Goal: Task Accomplishment & Management: Use online tool/utility

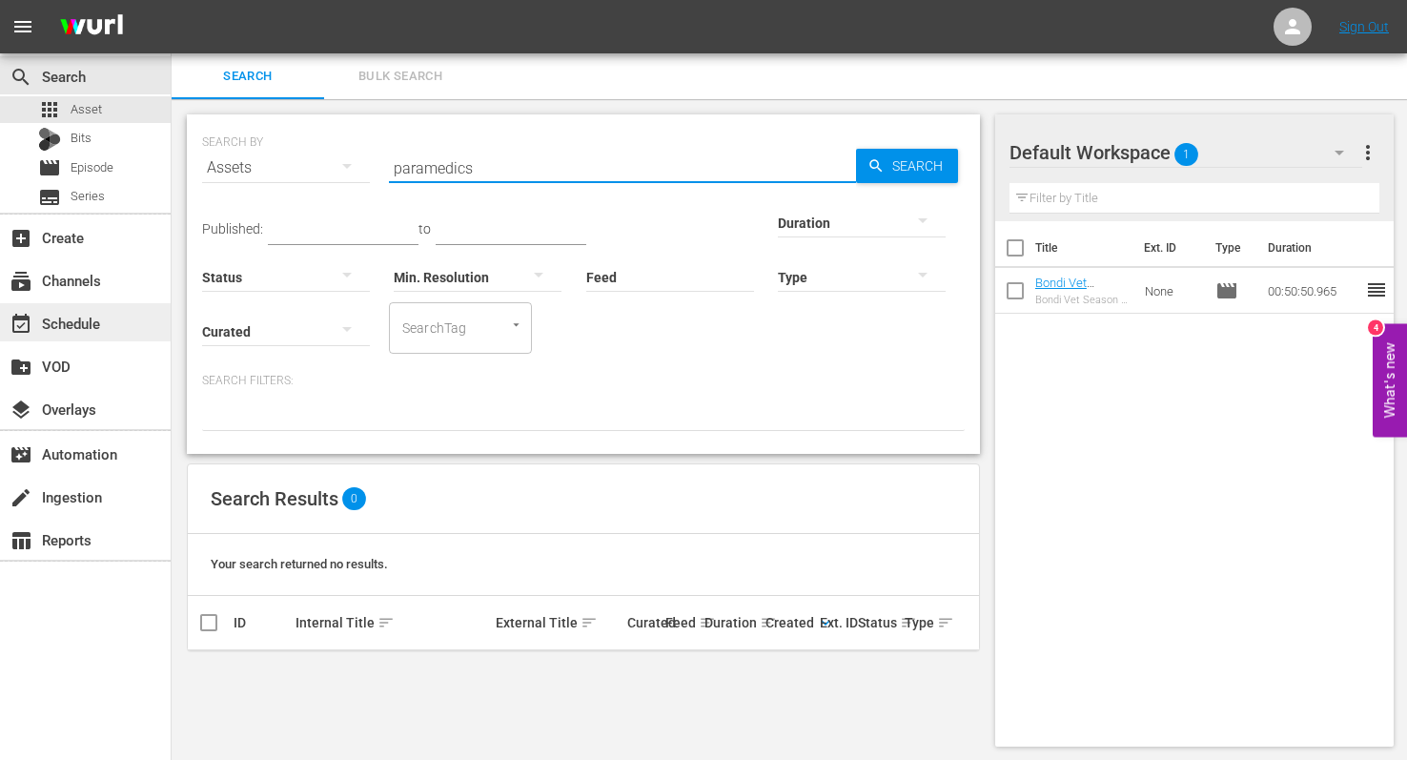
click at [51, 315] on div "event_available Schedule" at bounding box center [53, 320] width 107 height 17
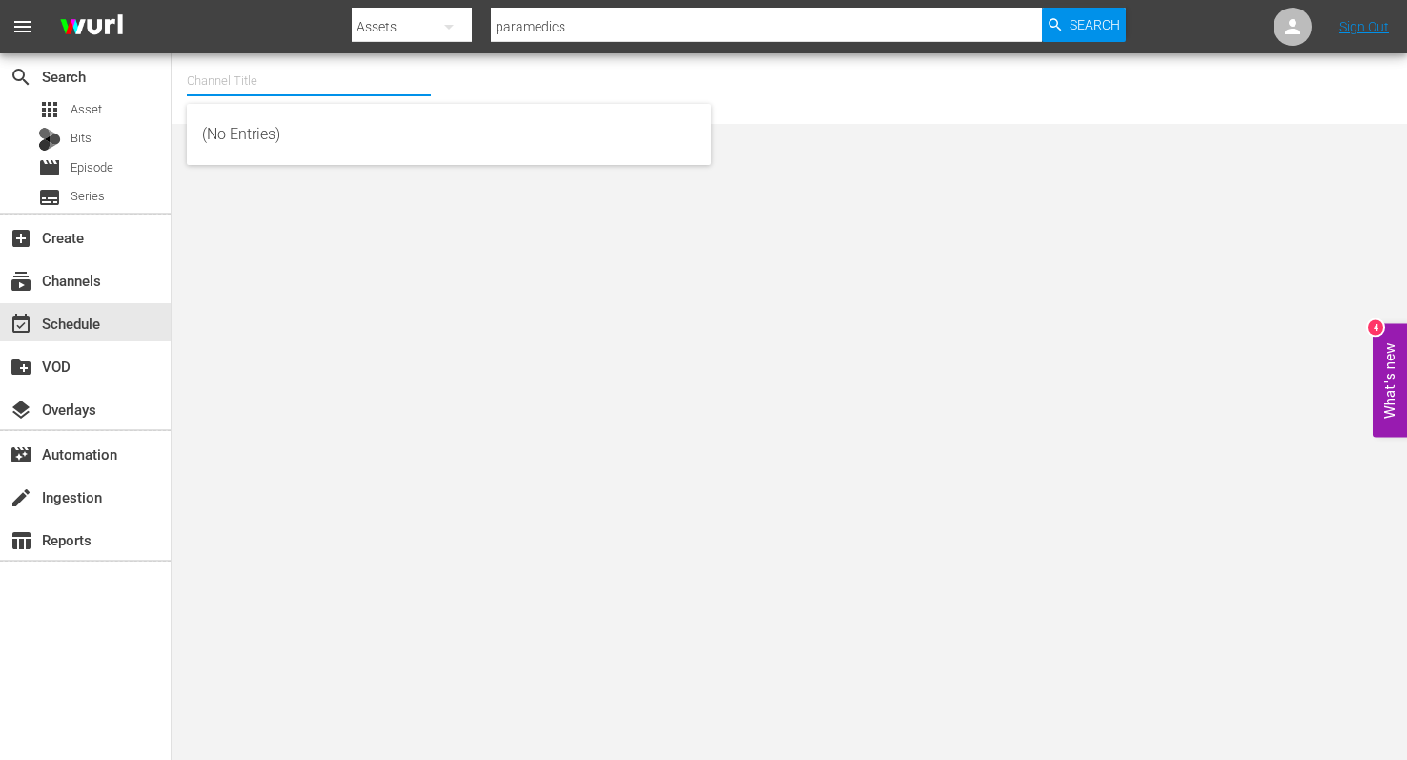
click at [234, 85] on input "text" at bounding box center [309, 81] width 244 height 46
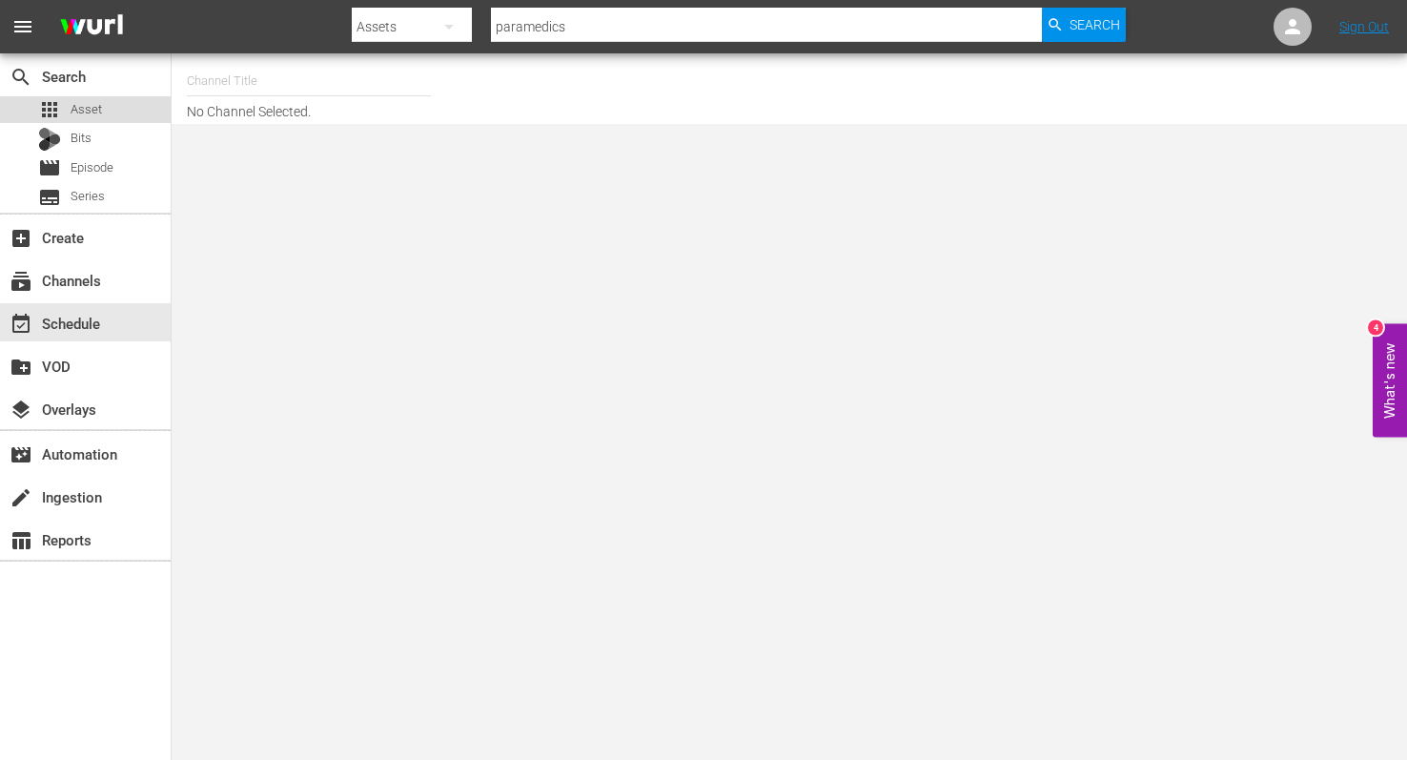
click at [71, 110] on span "Asset" at bounding box center [86, 109] width 31 height 19
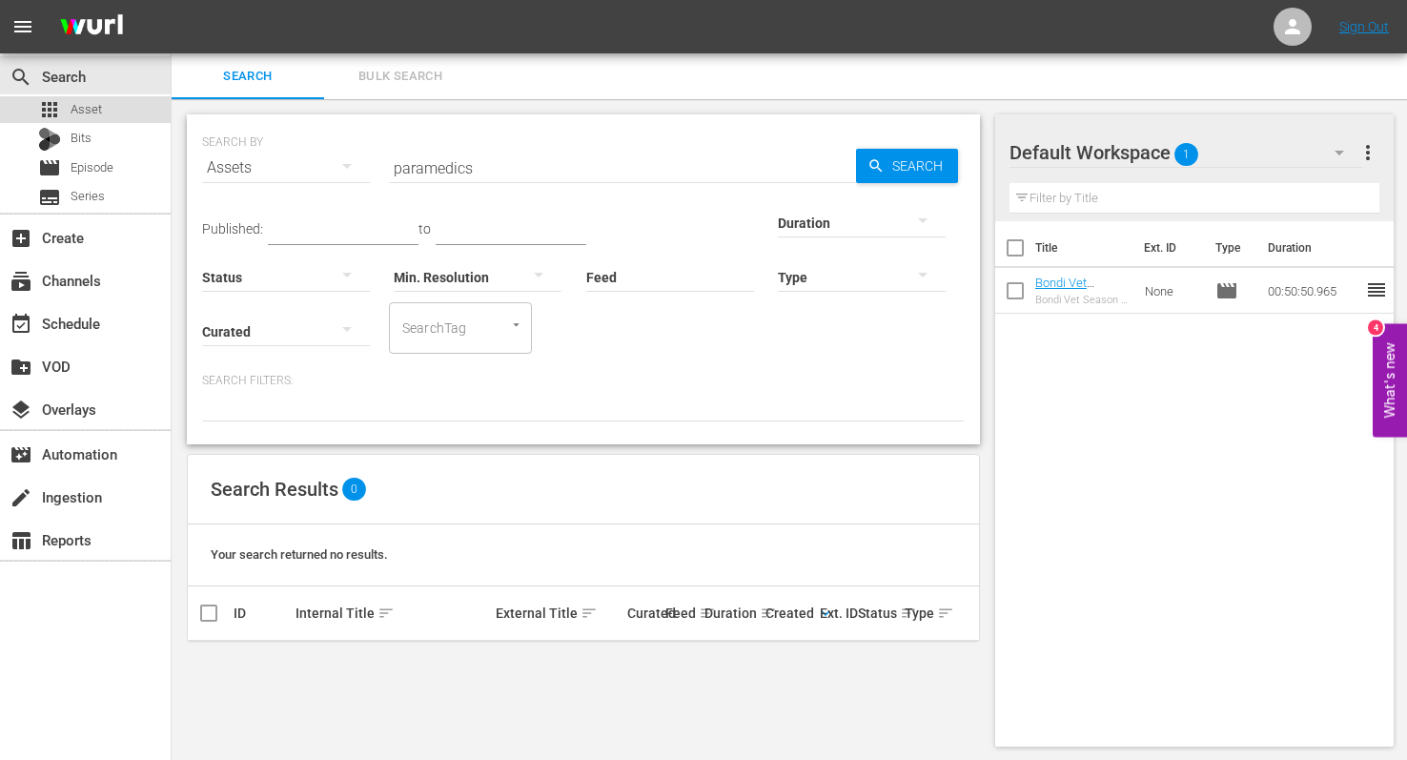
click at [74, 110] on span "Asset" at bounding box center [86, 109] width 31 height 19
drag, startPoint x: 428, startPoint y: 161, endPoint x: 390, endPoint y: 159, distance: 38.2
click at [389, 159] on input "paramedics" at bounding box center [622, 168] width 467 height 46
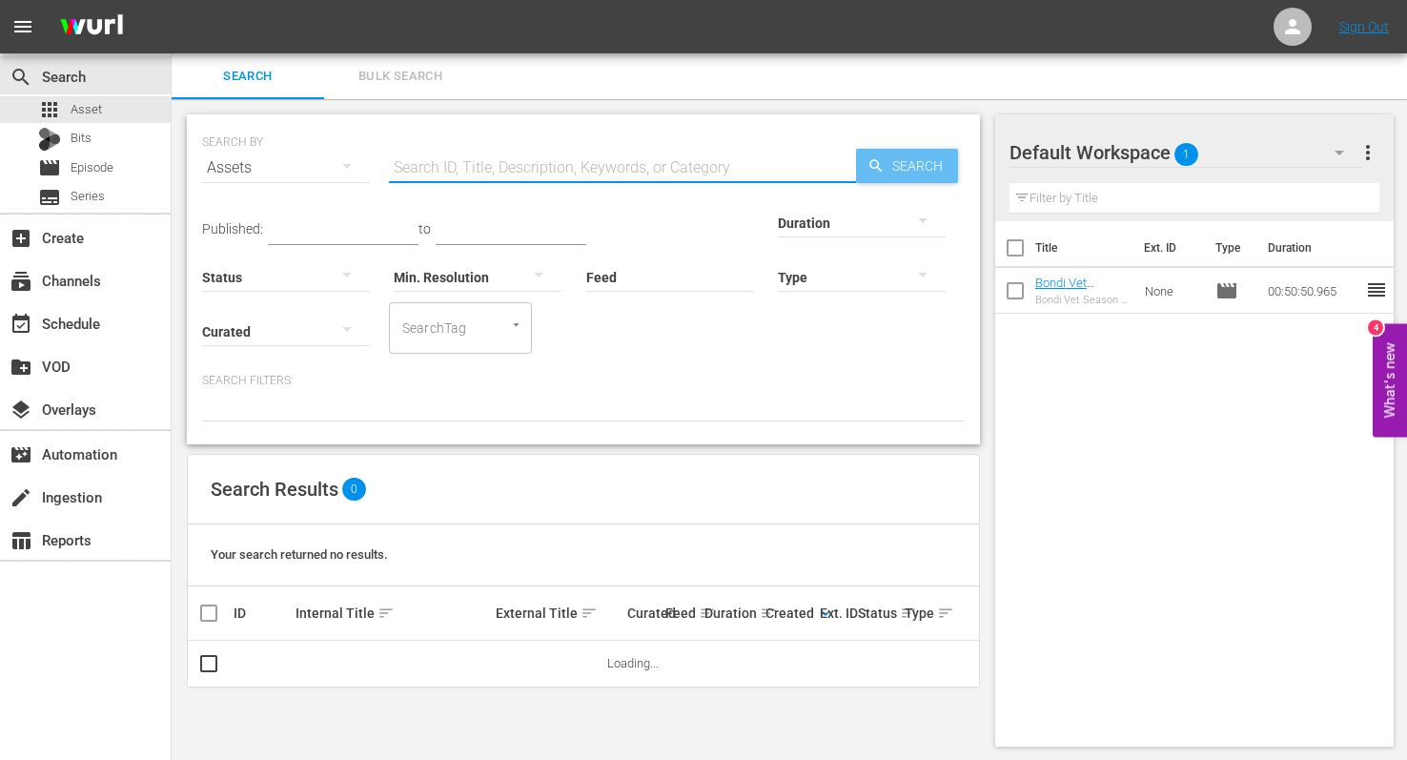
click at [888, 162] on span "Search" at bounding box center [920, 166] width 73 height 34
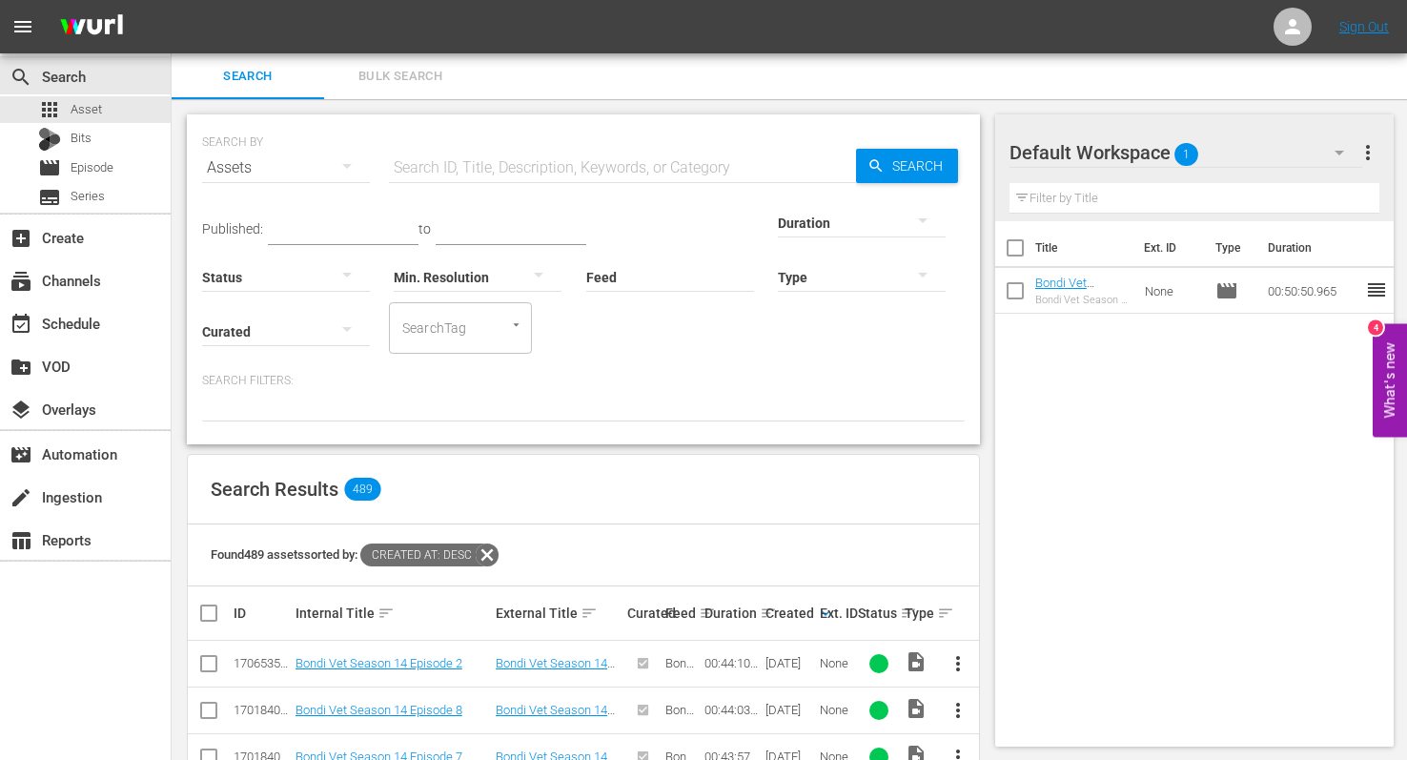
click at [826, 610] on div "Ext. ID" at bounding box center [836, 612] width 32 height 15
click at [518, 170] on input "text" at bounding box center [622, 168] width 467 height 46
type input "paramedics"
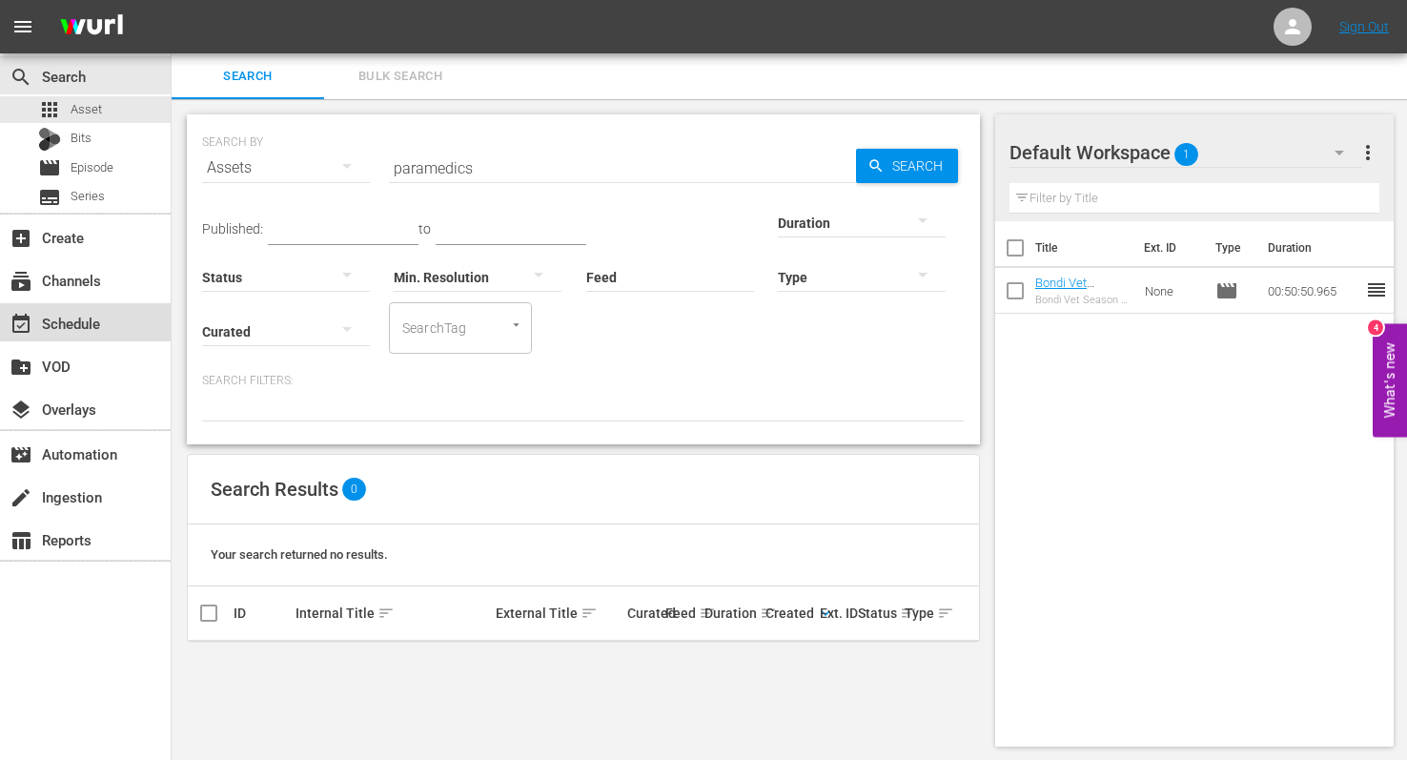
click at [57, 324] on div "event_available Schedule" at bounding box center [53, 320] width 107 height 17
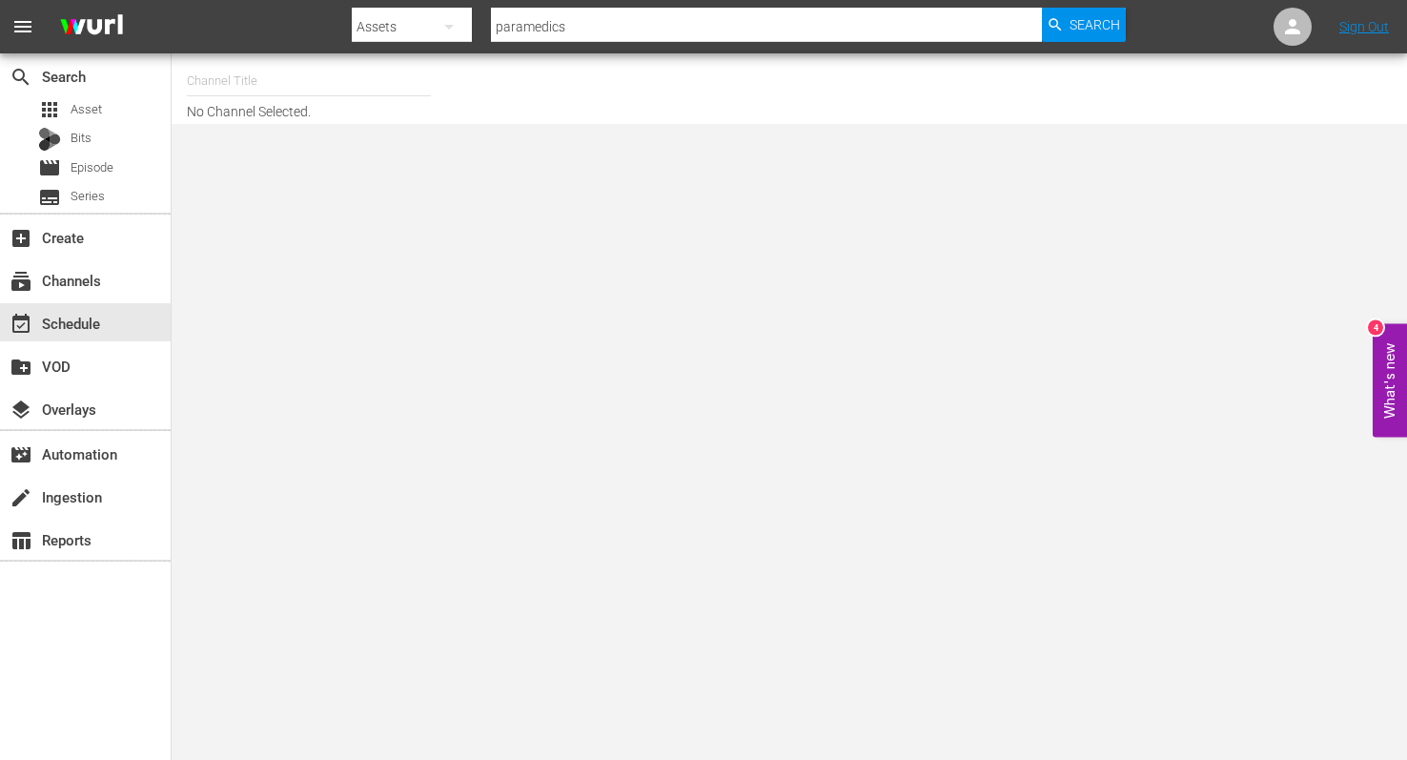
click at [269, 91] on input "text" at bounding box center [309, 81] width 244 height 46
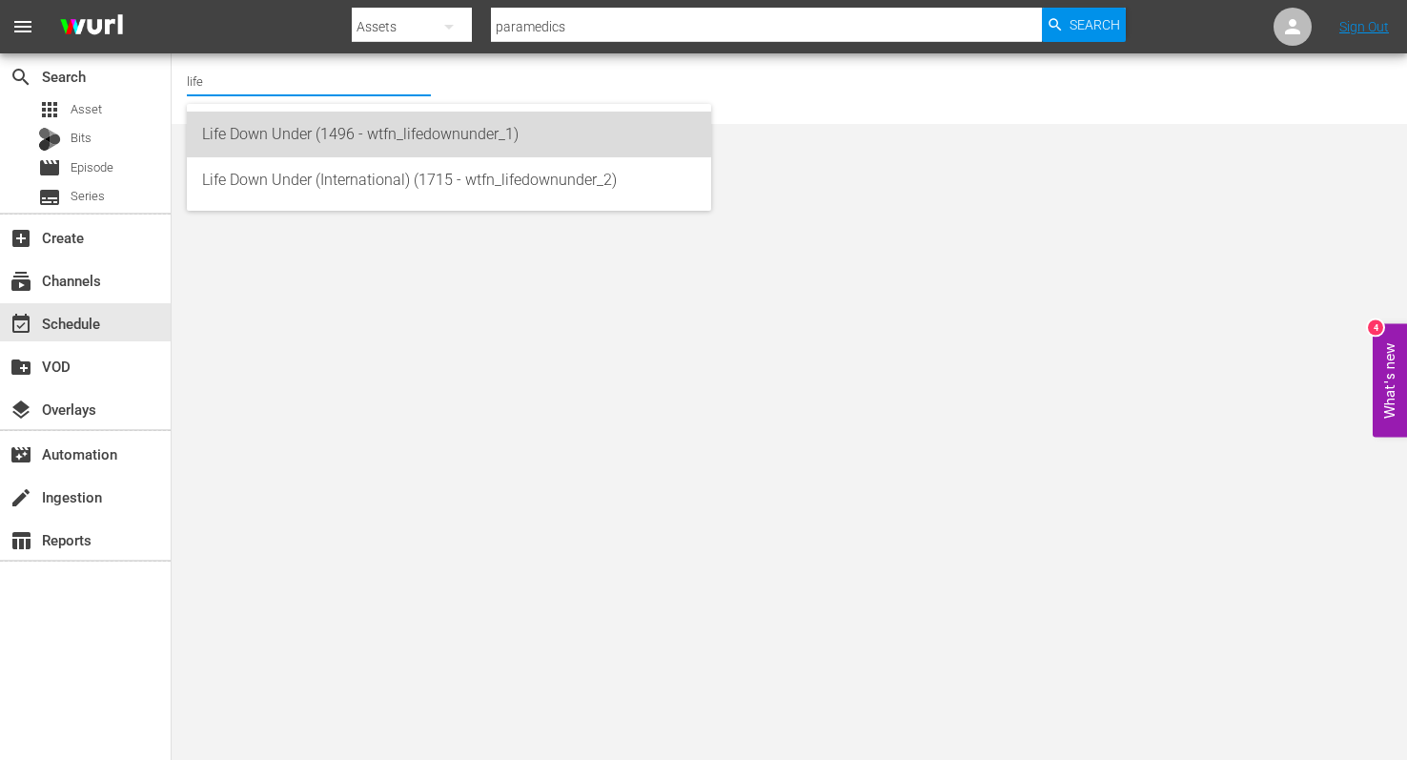
click at [279, 126] on div "Life Down Under (1496 - wtfn_lifedownunder_1)" at bounding box center [449, 135] width 494 height 46
type input "Life Down Under (1496 - wtfn_lifedownunder_1)"
